Goal: Task Accomplishment & Management: Manage account settings

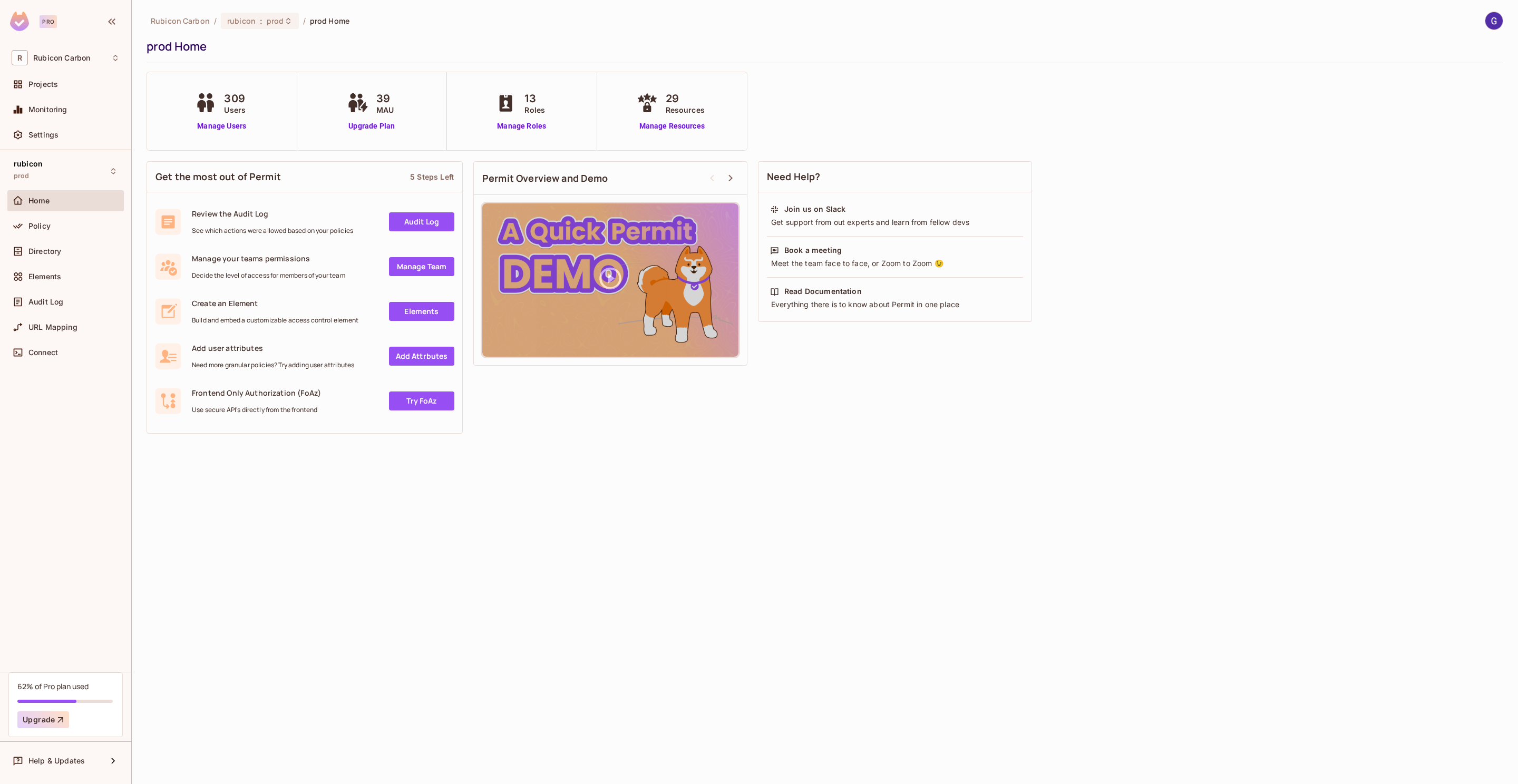
click at [233, 133] on div "309 Users Manage Users" at bounding box center [222, 111] width 150 height 78
click at [232, 128] on link "Manage Users" at bounding box center [221, 126] width 58 height 11
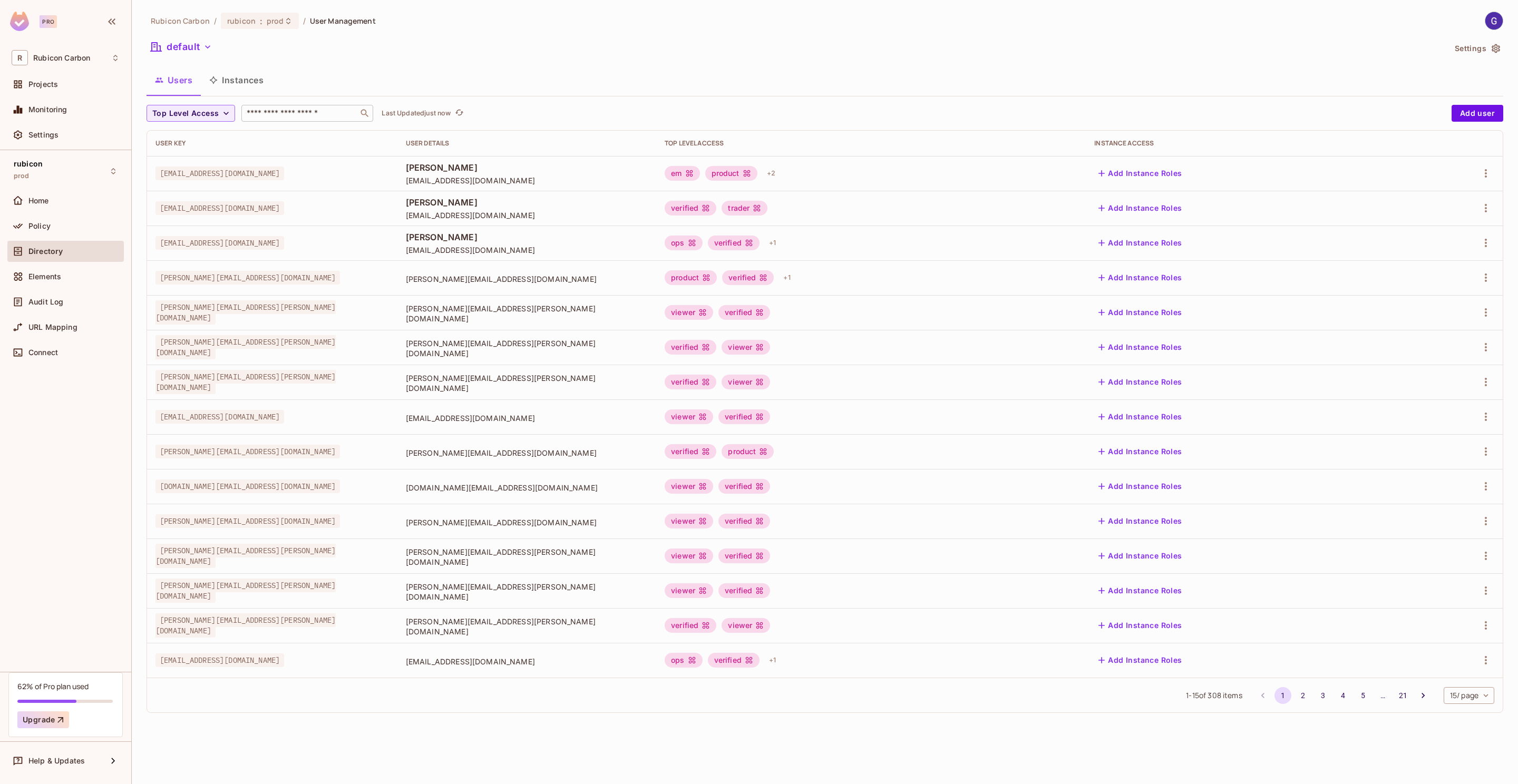
click at [268, 115] on input "text" at bounding box center [300, 113] width 111 height 11
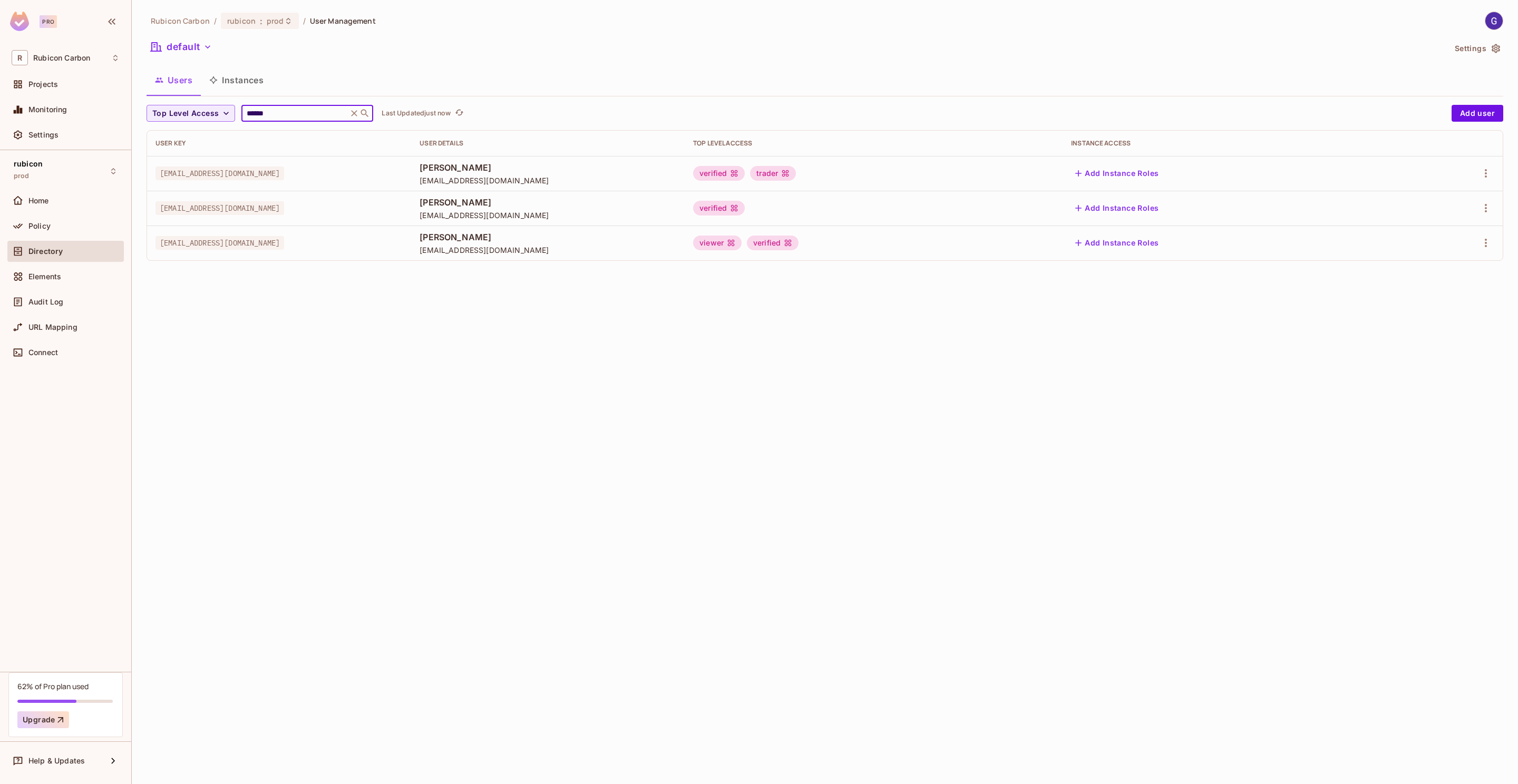
type input "******"
click at [801, 56] on div "default" at bounding box center [796, 48] width 1299 height 20
click at [1488, 172] on icon "button" at bounding box center [1486, 173] width 12 height 12
click at [1426, 196] on div "Edit" at bounding box center [1430, 198] width 14 height 11
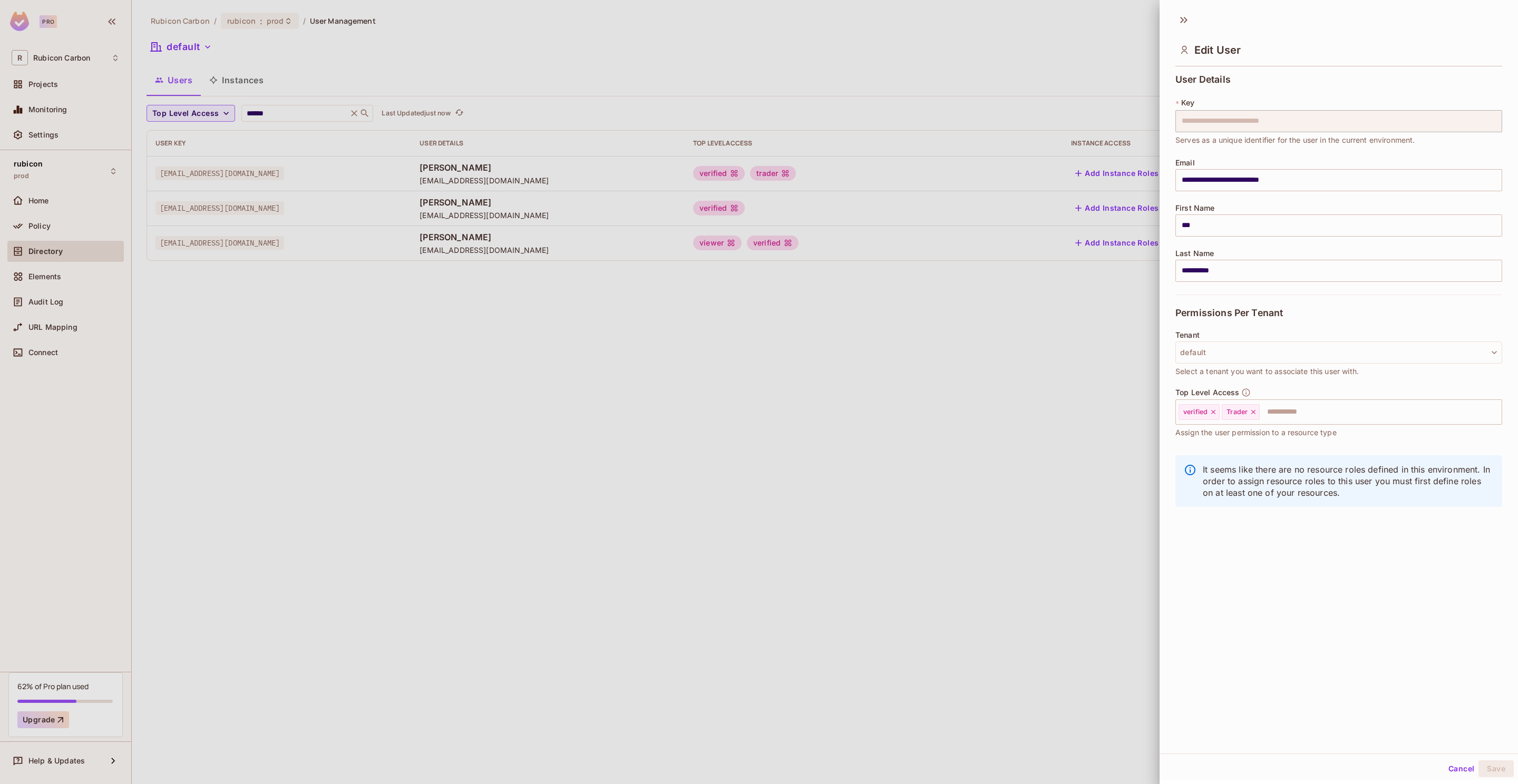
click at [842, 380] on div at bounding box center [759, 392] width 1518 height 784
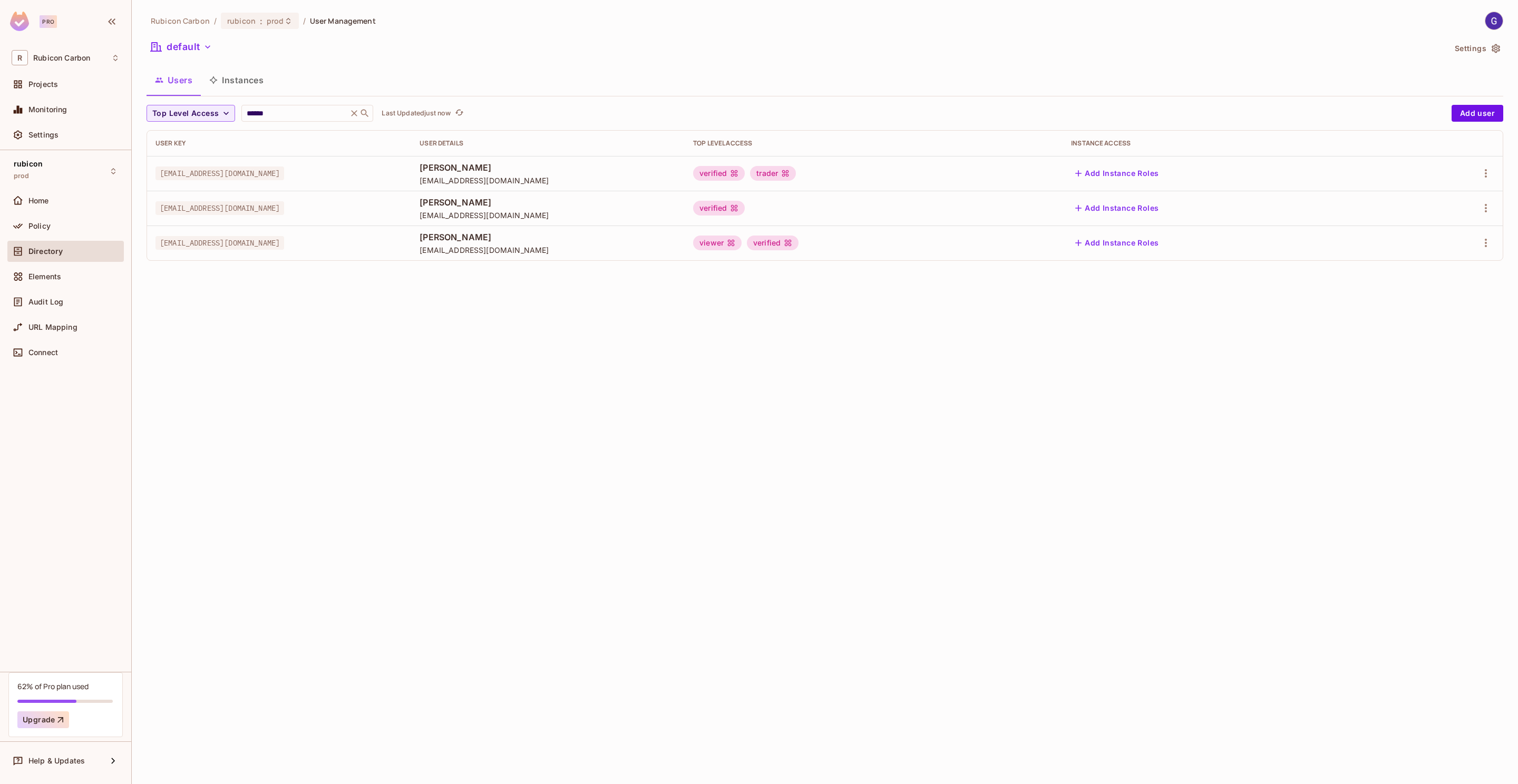
click at [796, 174] on div "trader" at bounding box center [773, 173] width 46 height 15
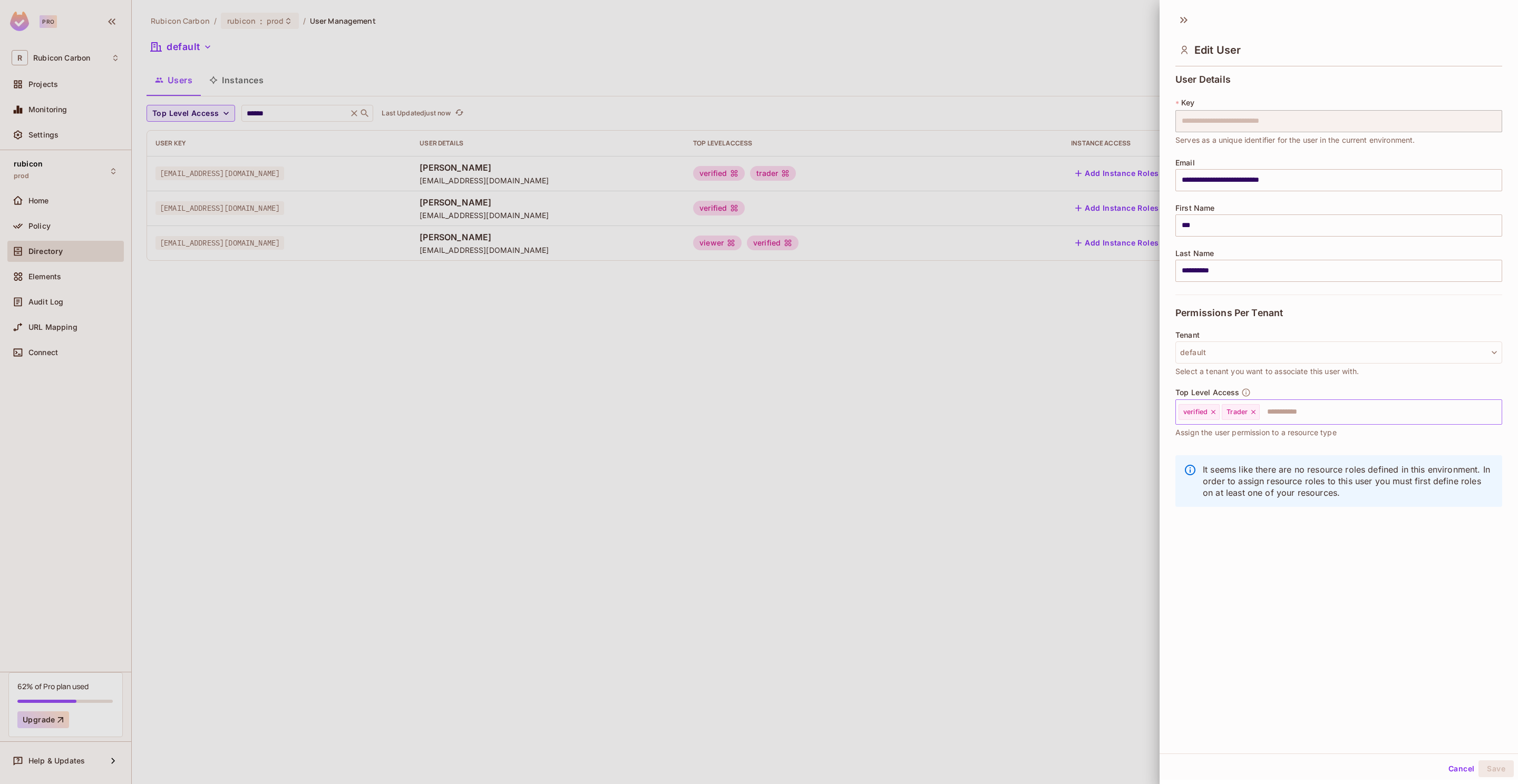
click at [1256, 410] on icon at bounding box center [1253, 412] width 8 height 8
click at [1268, 412] on input "text" at bounding box center [1351, 412] width 261 height 21
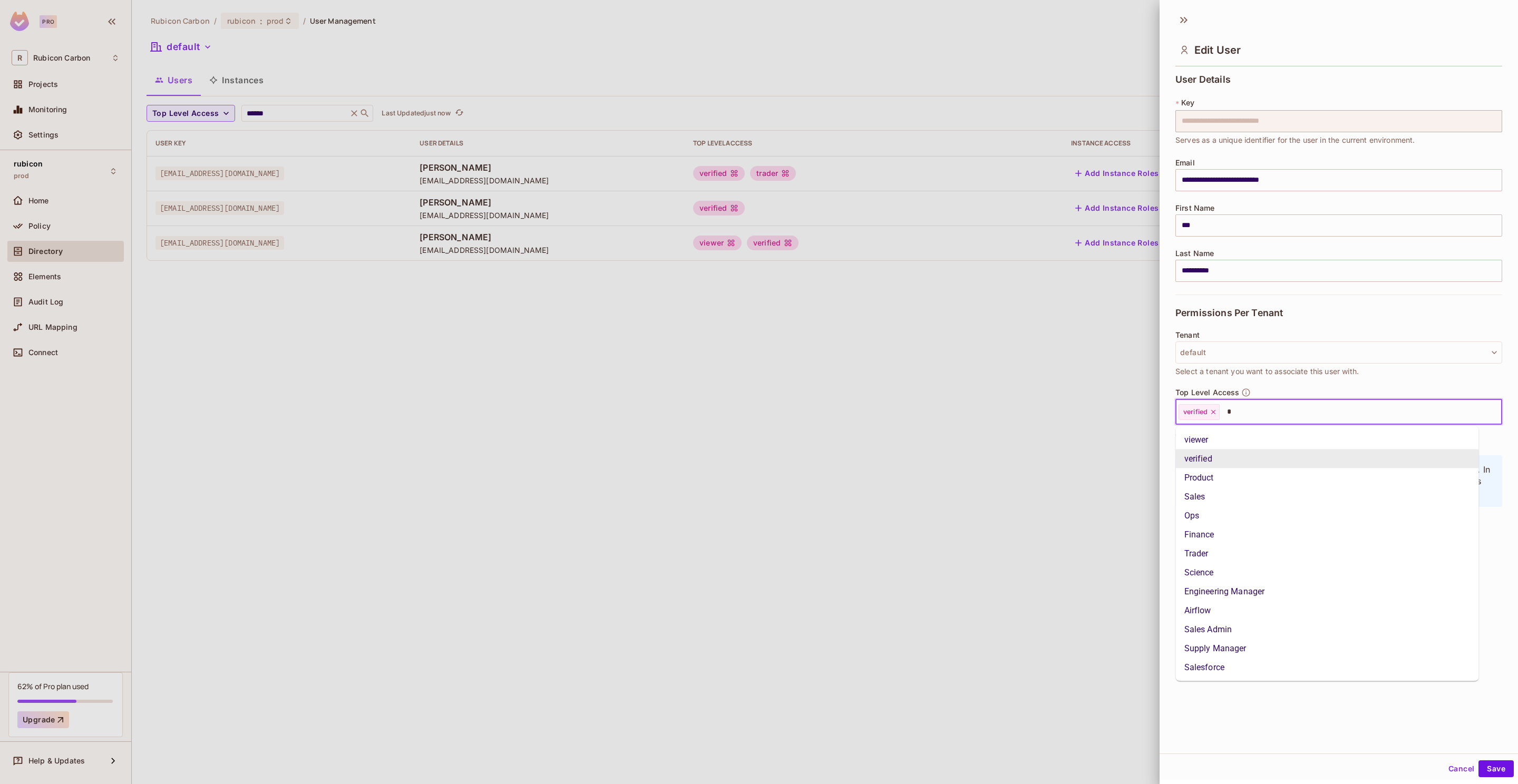
type input "**"
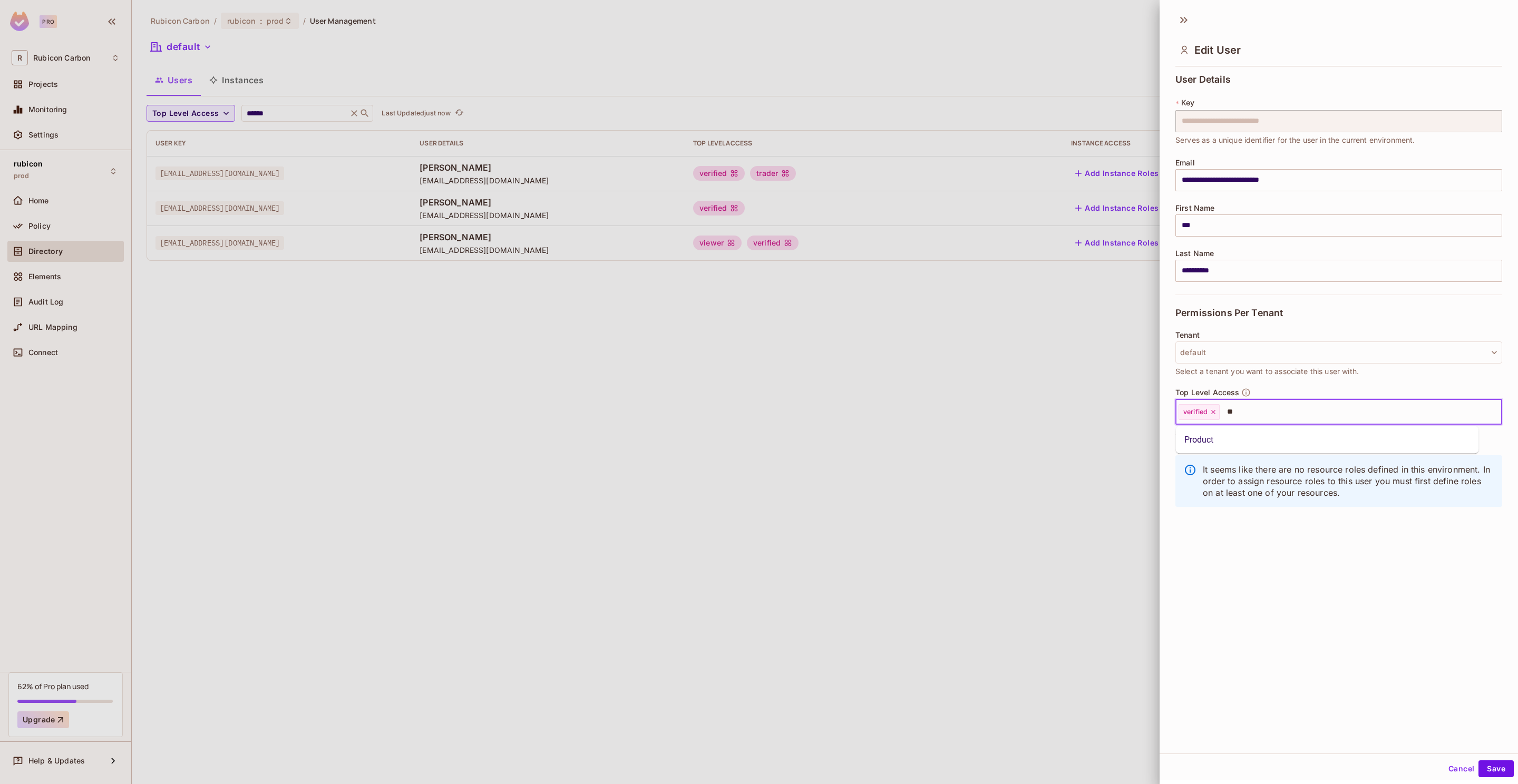
click at [1249, 444] on li "Product" at bounding box center [1328, 440] width 303 height 19
click at [1496, 767] on button "Save" at bounding box center [1496, 769] width 35 height 17
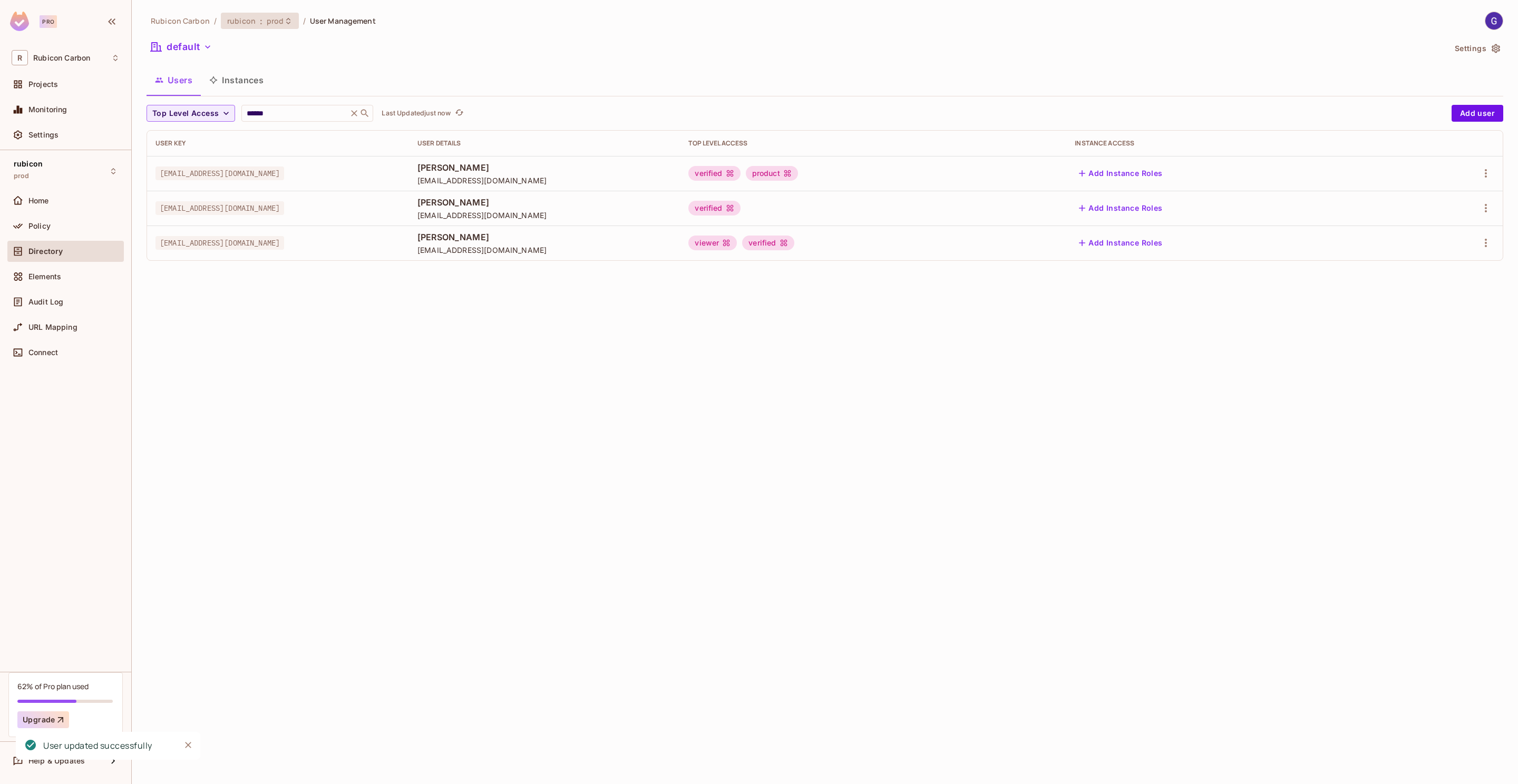
click at [278, 25] on span "prod" at bounding box center [276, 21] width 18 height 10
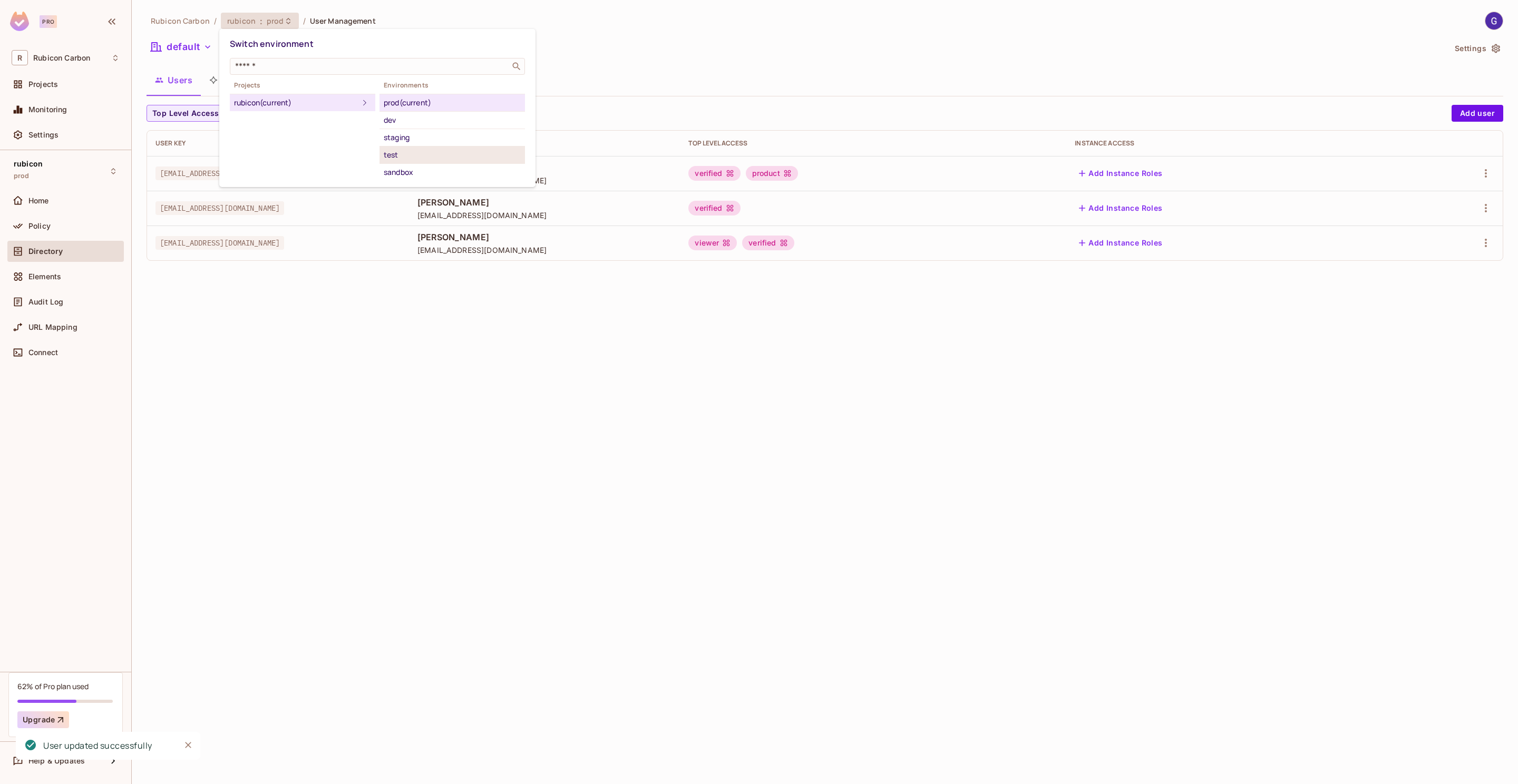
click at [418, 148] on li "test" at bounding box center [452, 156] width 146 height 18
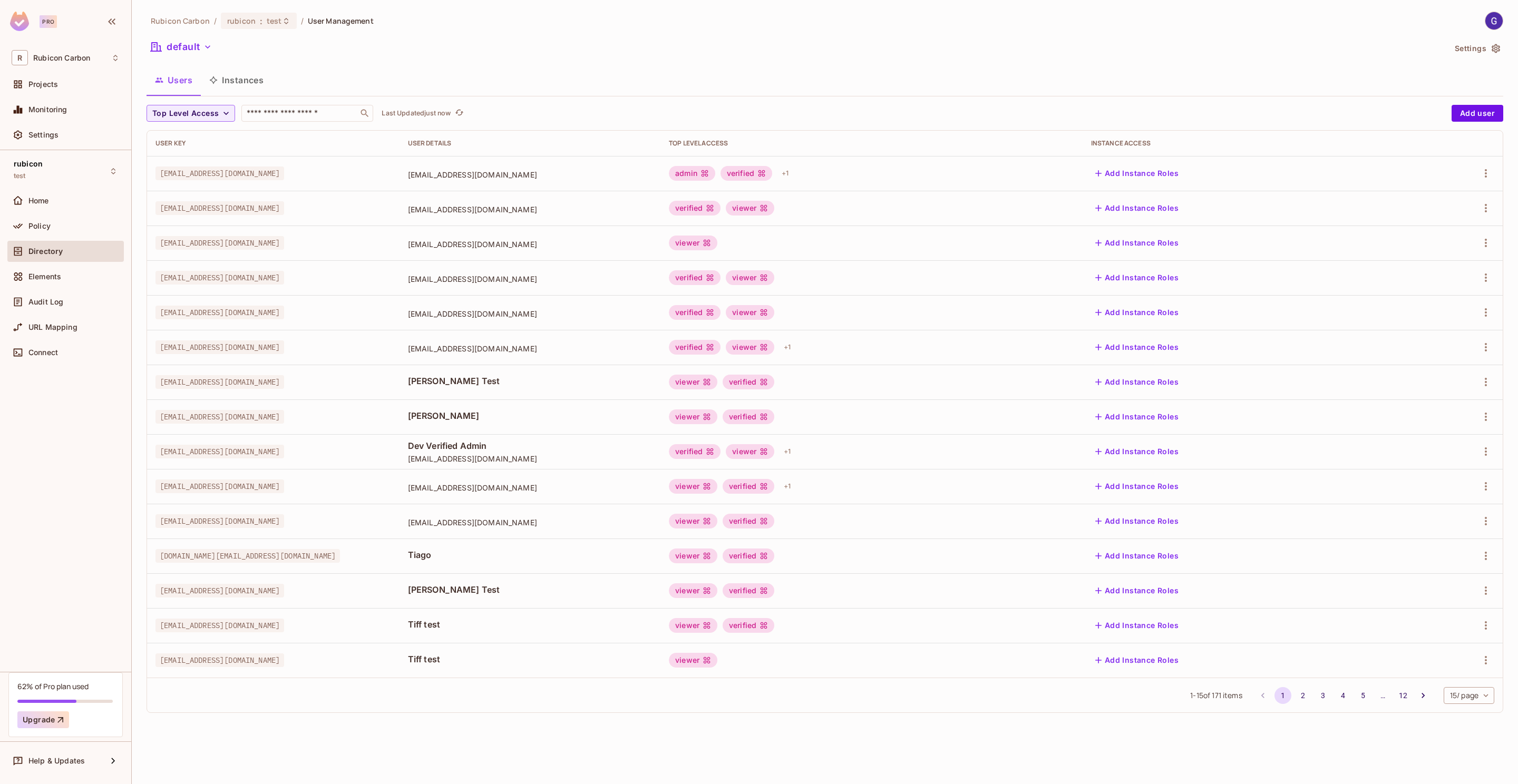
click at [336, 104] on div "Rubicon Carbon / rubicon : test / User Management default Settings Users Instan…" at bounding box center [825, 366] width 1357 height 710
click at [334, 109] on input "text" at bounding box center [300, 113] width 111 height 11
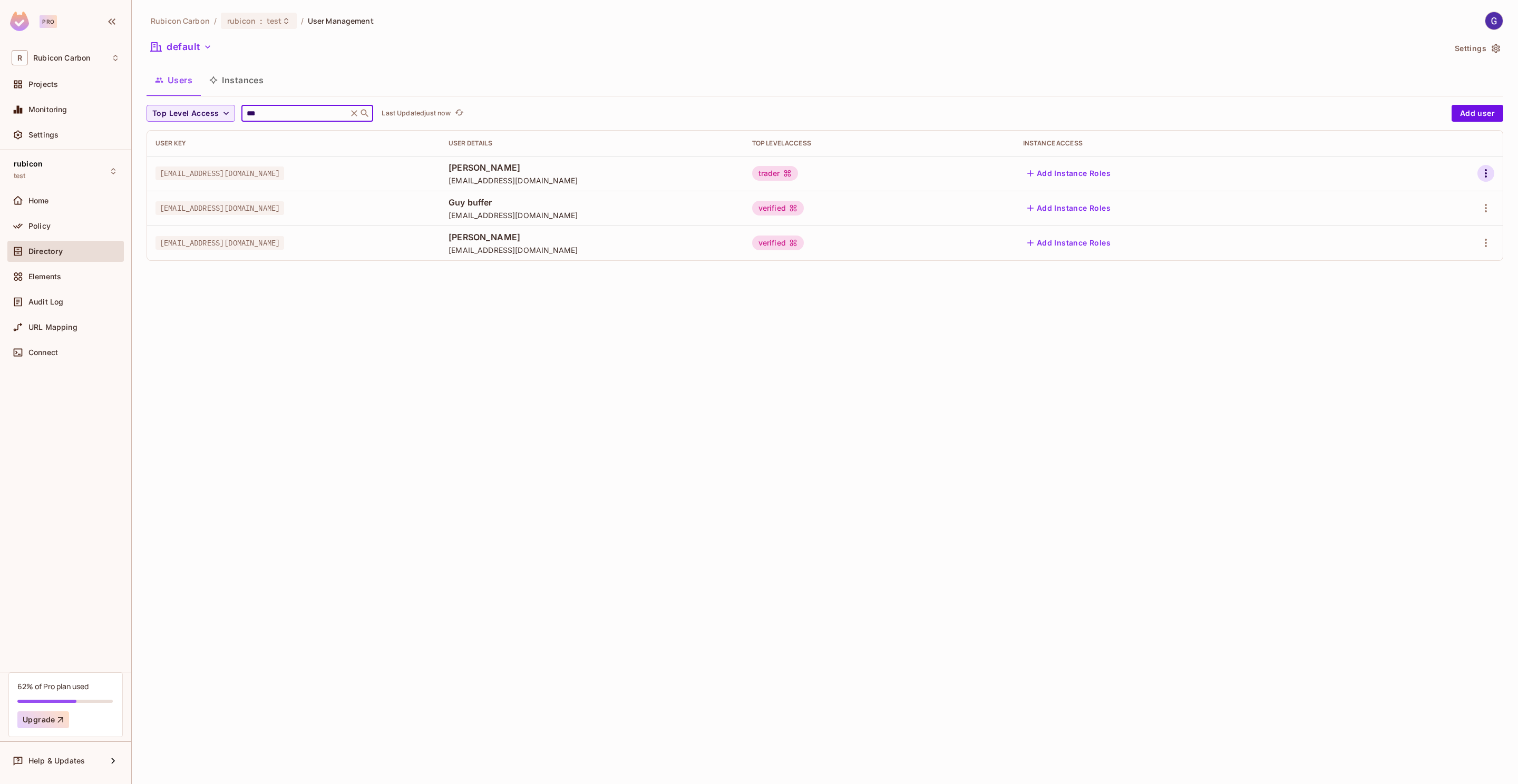
type input "***"
click at [1493, 173] on button "button" at bounding box center [1486, 173] width 17 height 17
click at [1450, 192] on li "Edit" at bounding box center [1440, 198] width 93 height 23
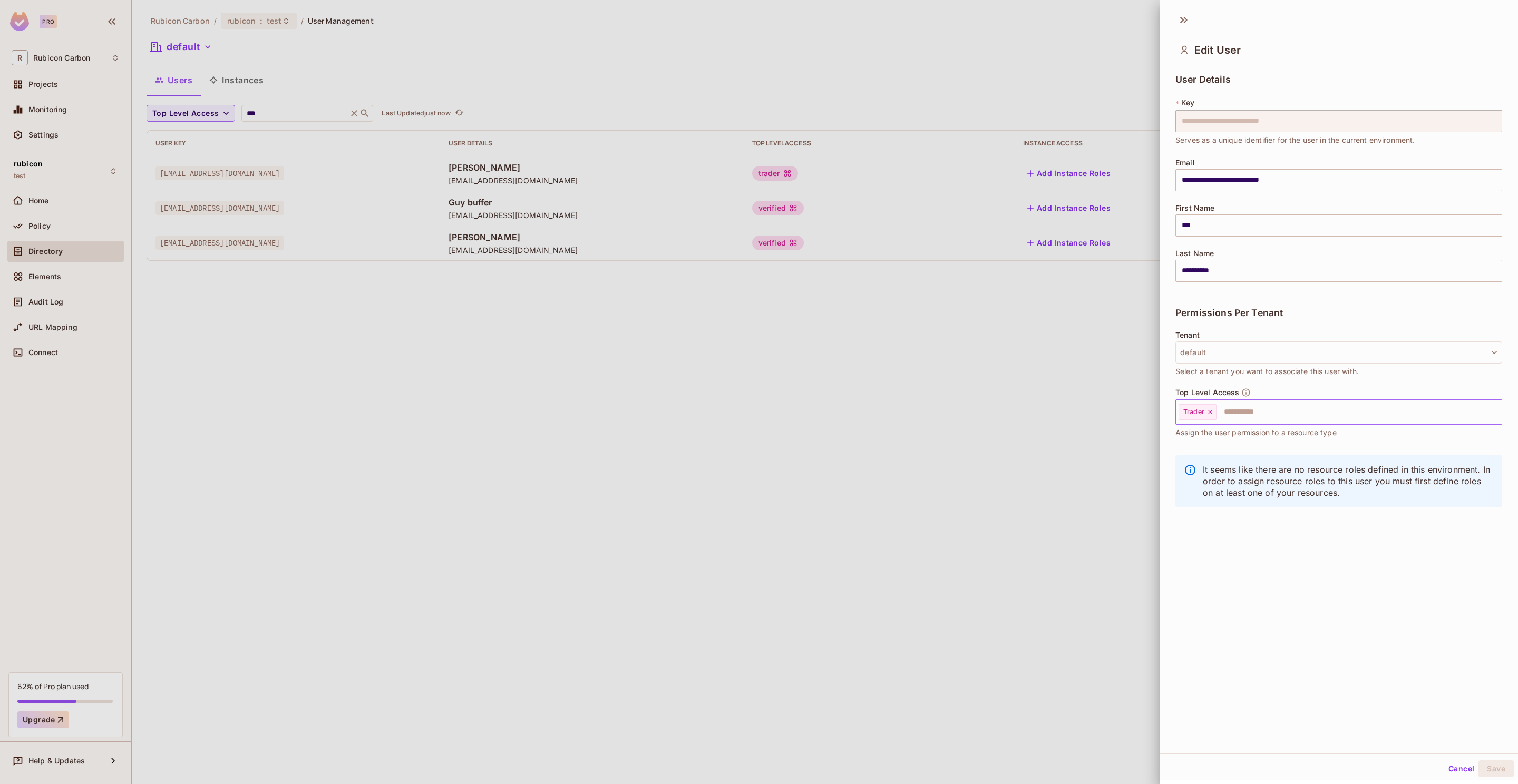
click at [1257, 409] on input "text" at bounding box center [1349, 412] width 264 height 21
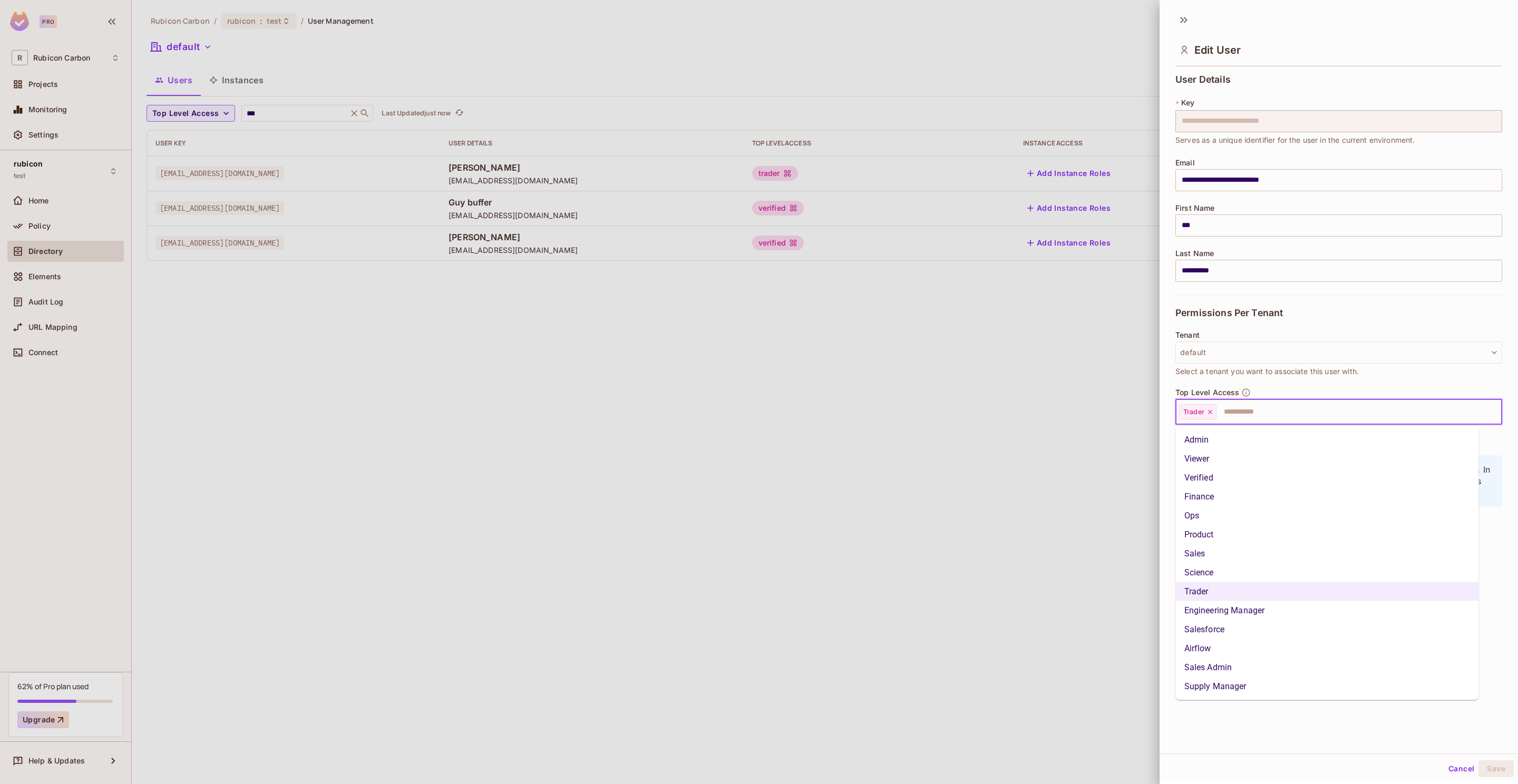
click at [1230, 443] on li "Admin" at bounding box center [1328, 440] width 303 height 19
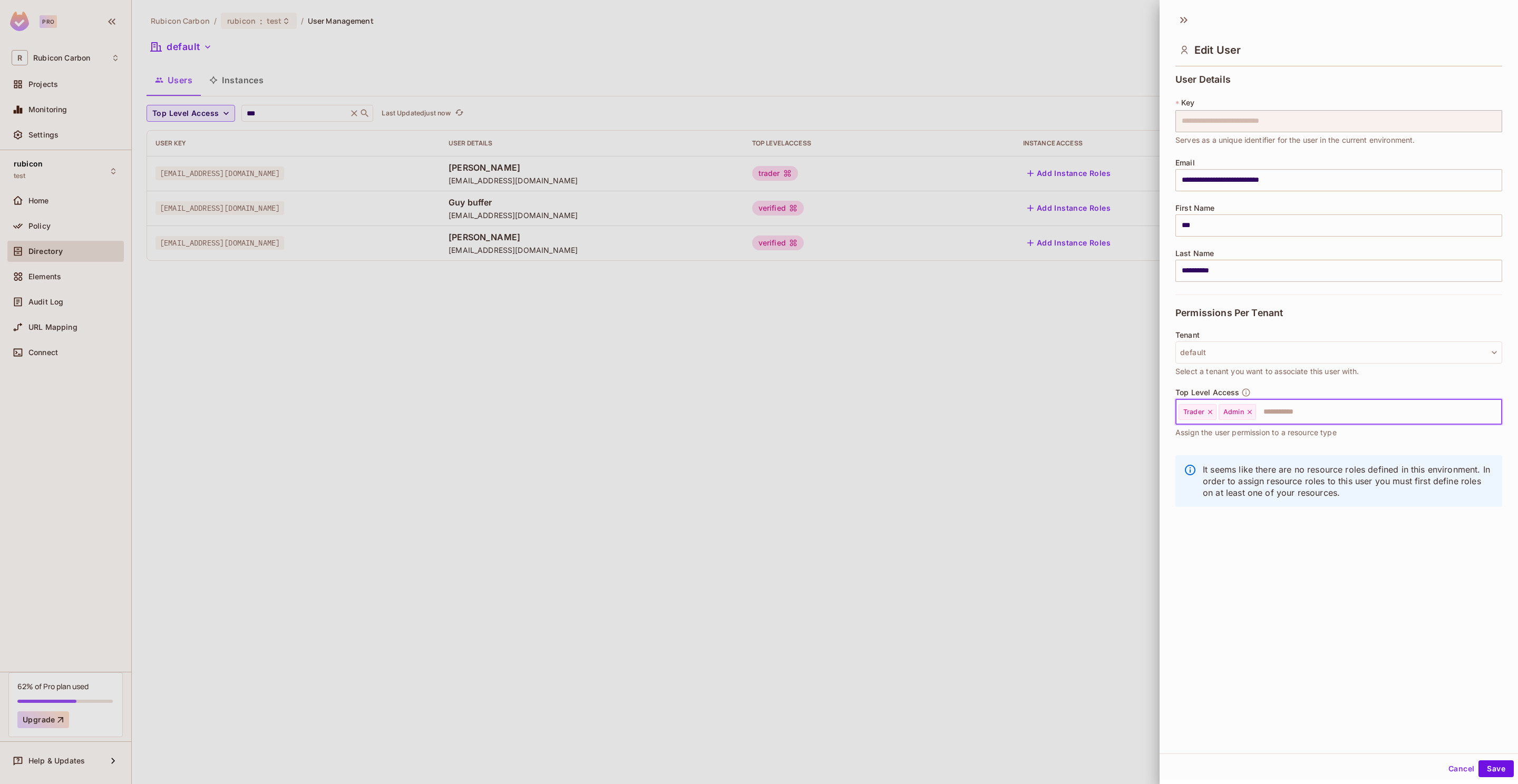
click at [1214, 417] on div "Trader" at bounding box center [1197, 412] width 38 height 16
click at [1210, 416] on icon at bounding box center [1210, 412] width 8 height 8
click at [1499, 773] on button "Save" at bounding box center [1496, 769] width 35 height 17
